Goal: Navigation & Orientation: Find specific page/section

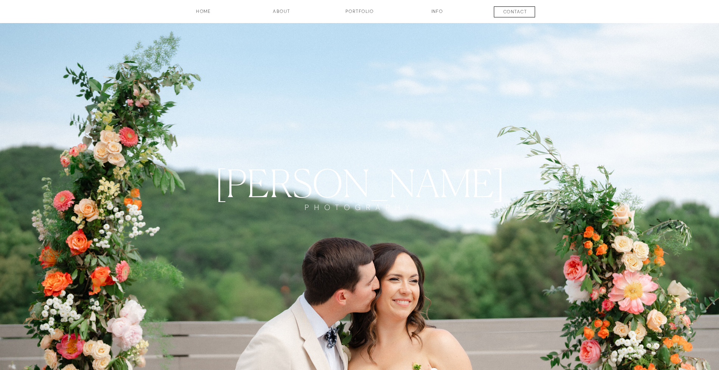
click at [278, 12] on h3 "about" at bounding box center [282, 14] width 38 height 13
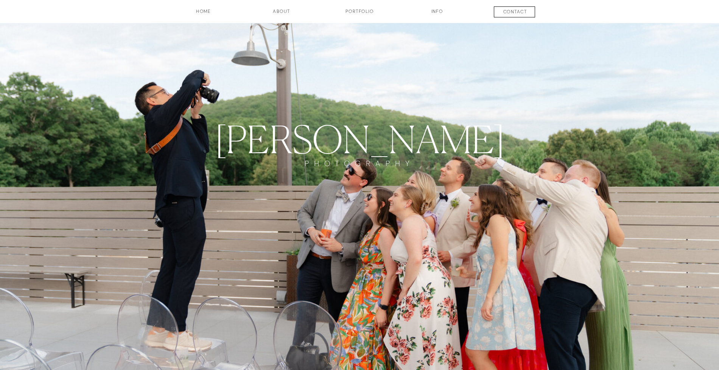
click at [207, 11] on h3 "HOME" at bounding box center [204, 14] width 56 height 13
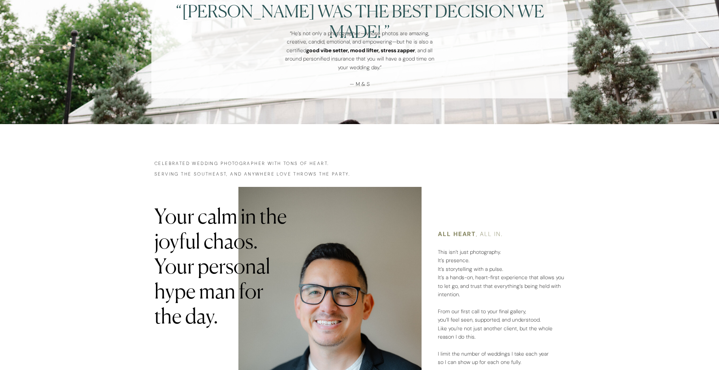
scroll to position [1086, 0]
